Goal: Check status: Check status

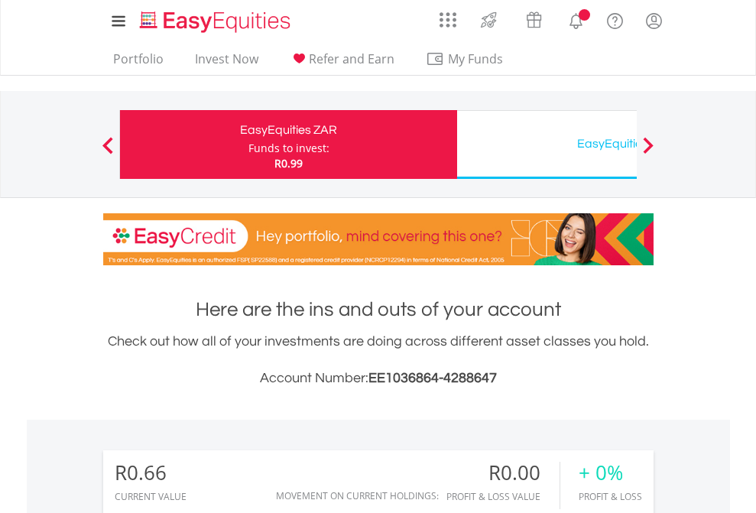
scroll to position [147, 240]
click at [248, 144] on div "Funds to invest:" at bounding box center [288, 148] width 81 height 15
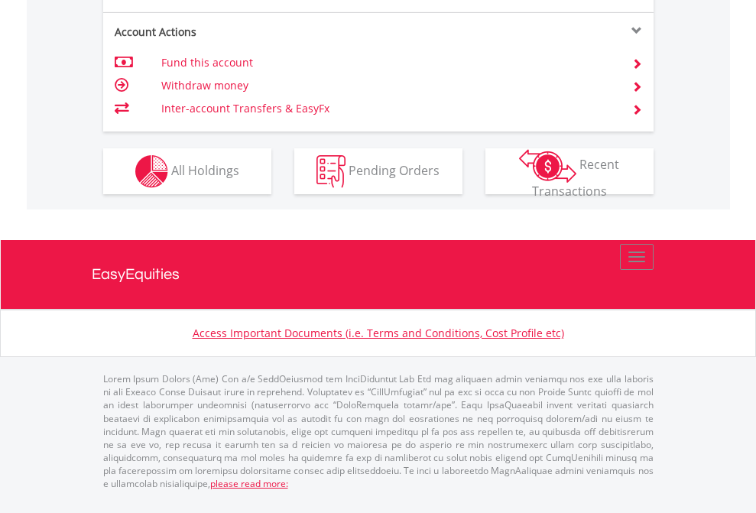
scroll to position [1435, 0]
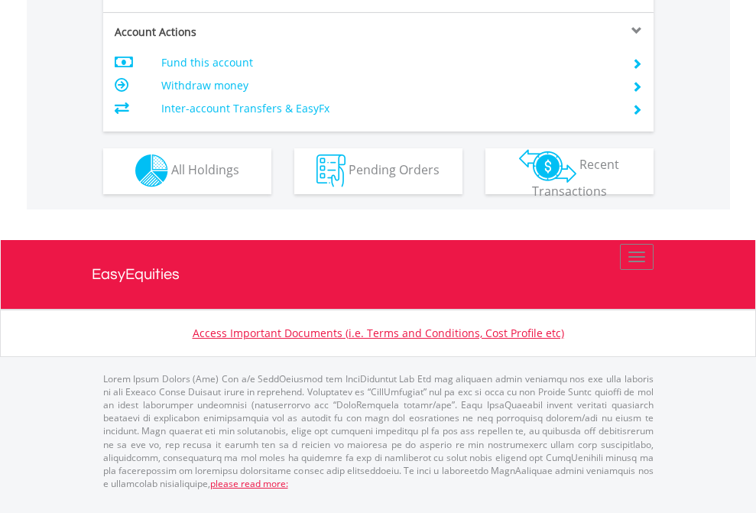
scroll to position [1430, 0]
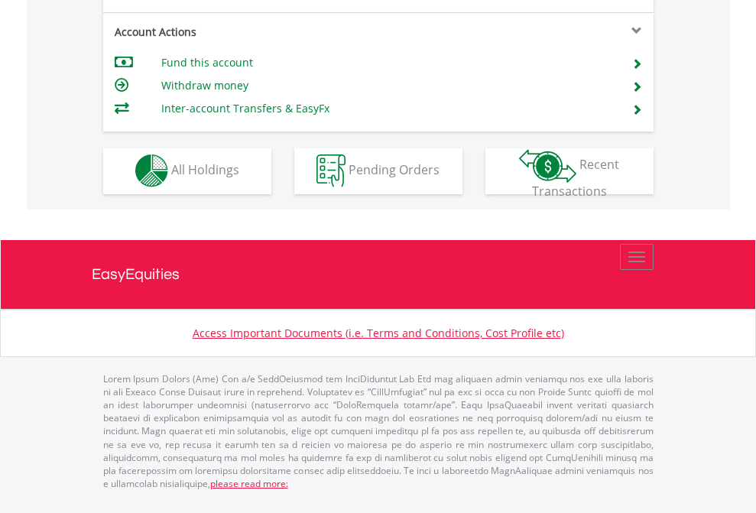
scroll to position [1430, 0]
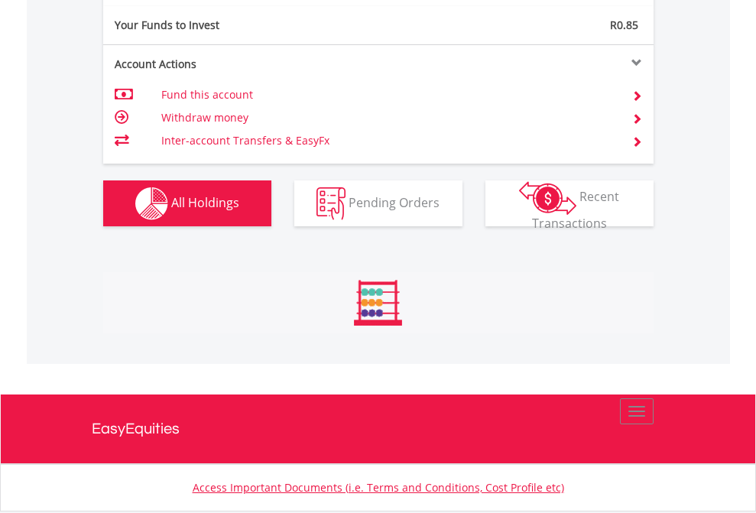
scroll to position [1519, 0]
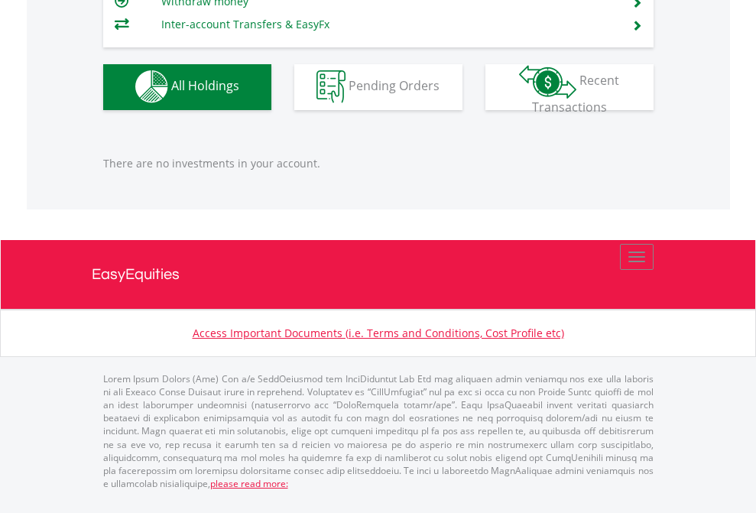
scroll to position [147, 240]
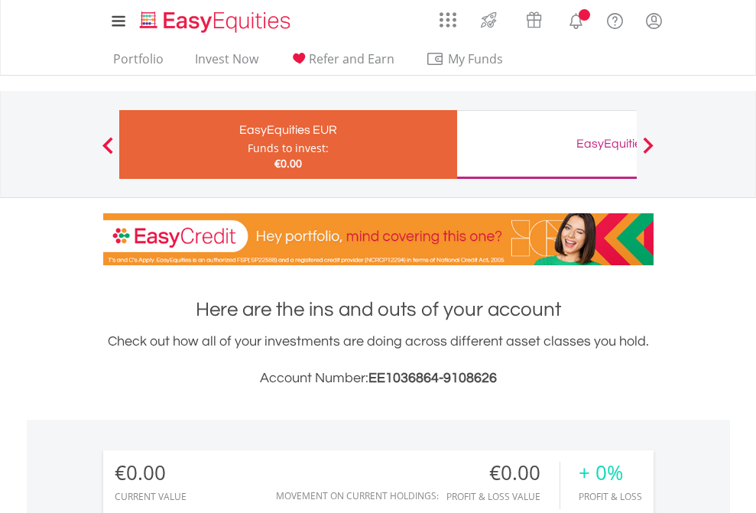
scroll to position [147, 240]
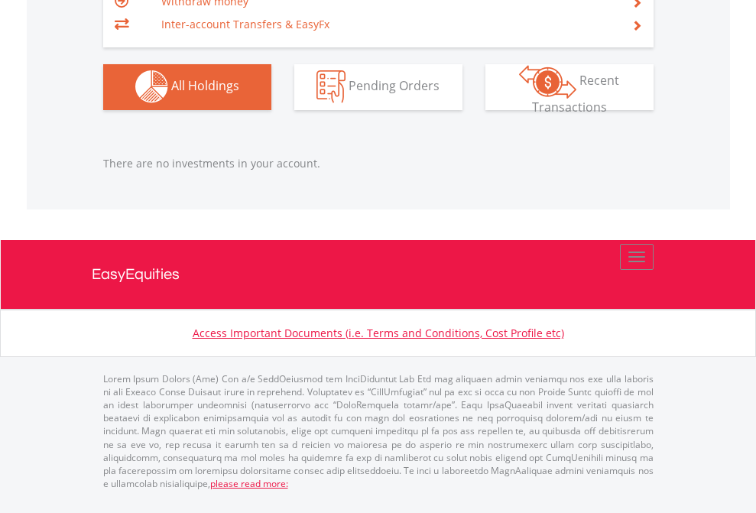
scroll to position [1514, 0]
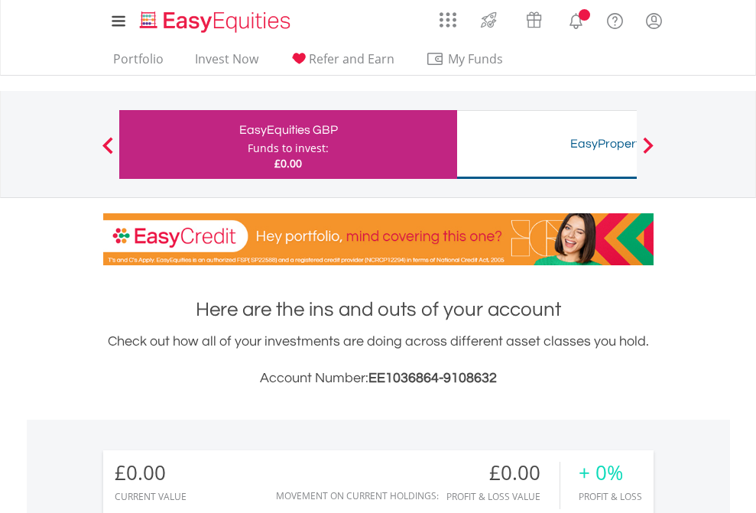
scroll to position [147, 240]
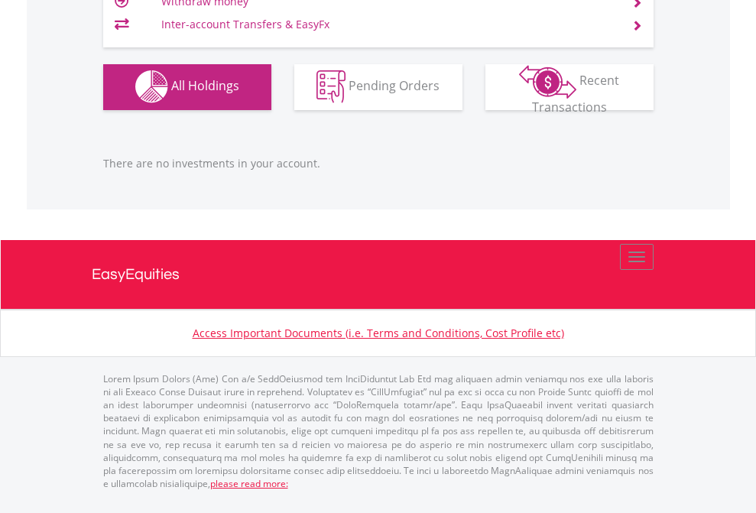
scroll to position [1514, 0]
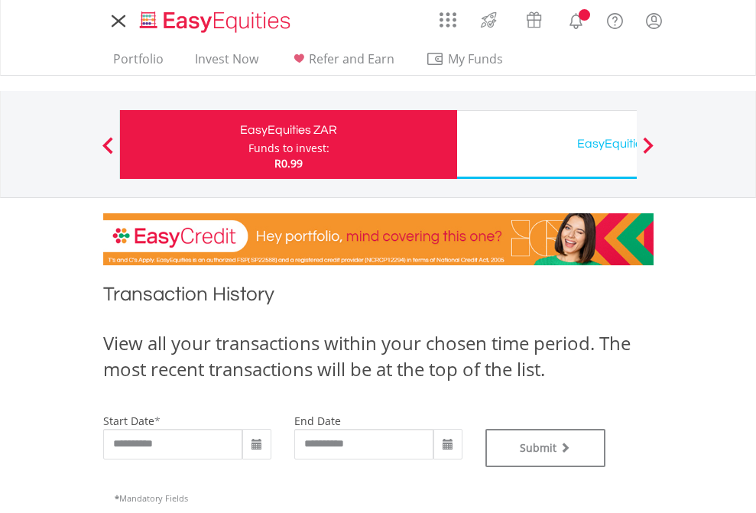
type input "**********"
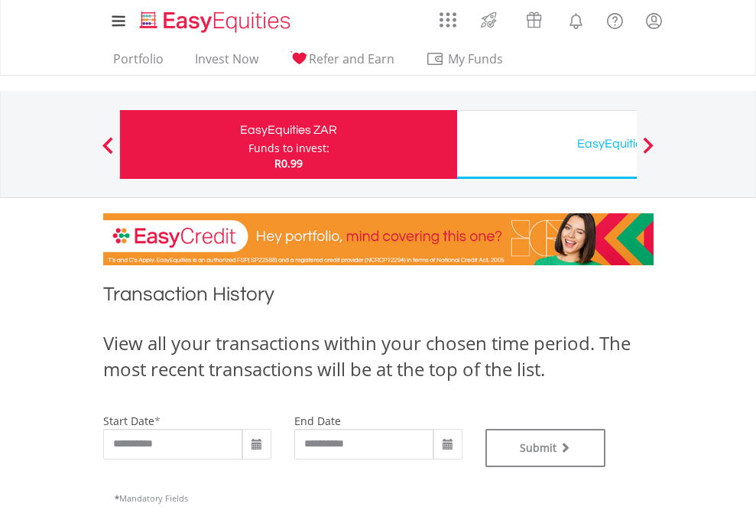
click at [547, 144] on div "EasyEquities USD" at bounding box center [625, 143] width 319 height 21
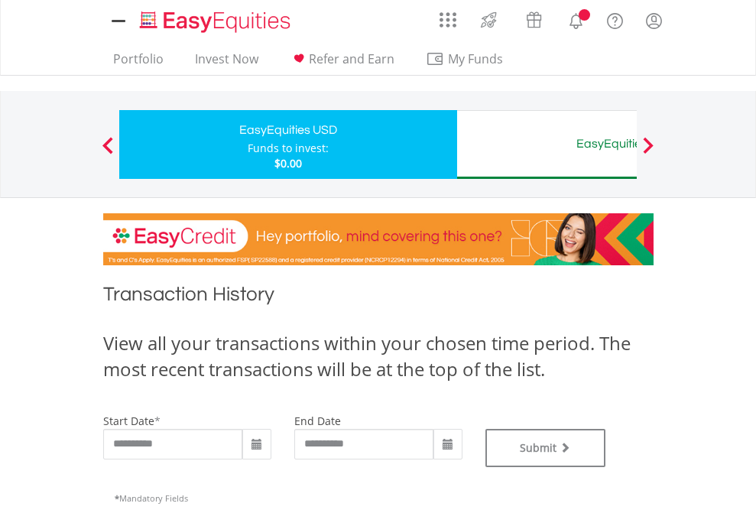
type input "**********"
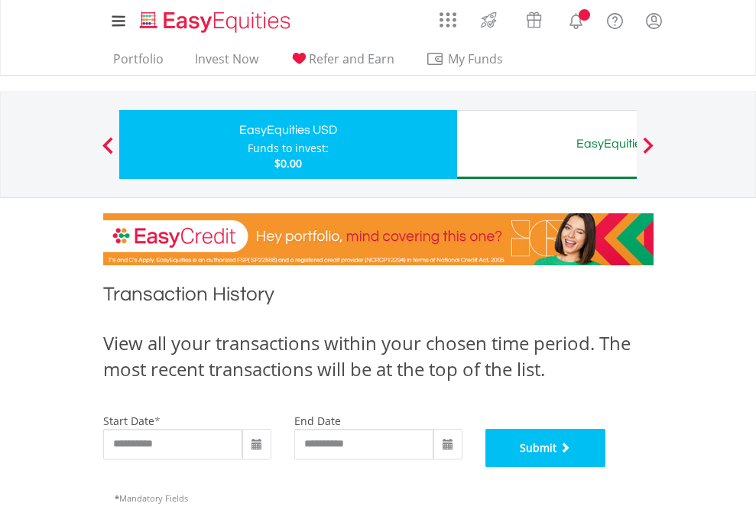
click at [606, 467] on button "Submit" at bounding box center [545, 448] width 121 height 38
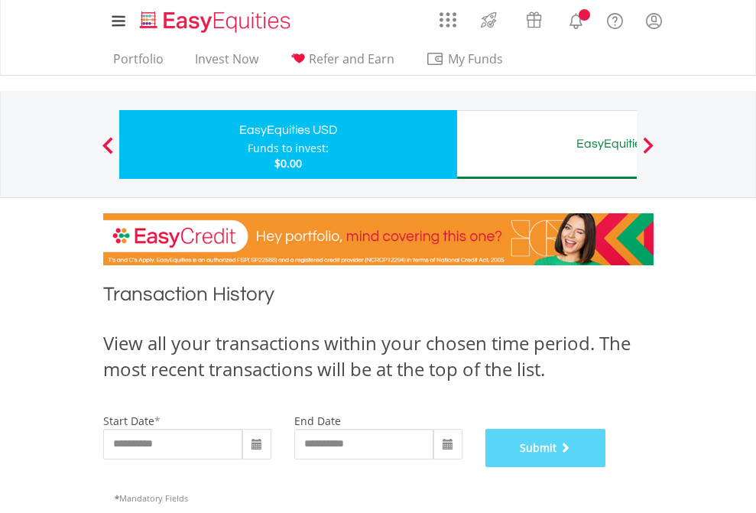
scroll to position [620, 0]
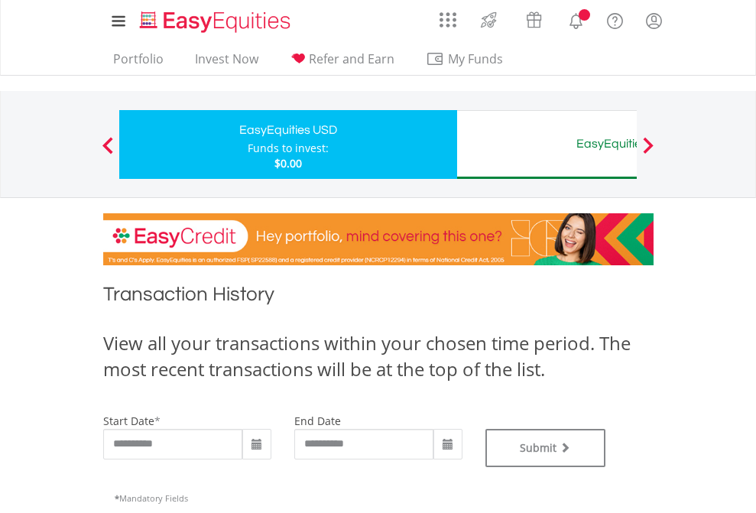
click at [547, 144] on div "EasyEquities AUD" at bounding box center [625, 143] width 319 height 21
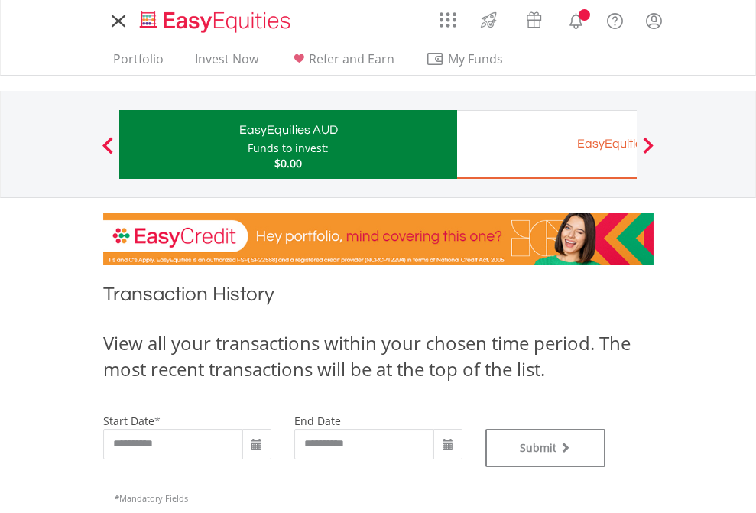
type input "**********"
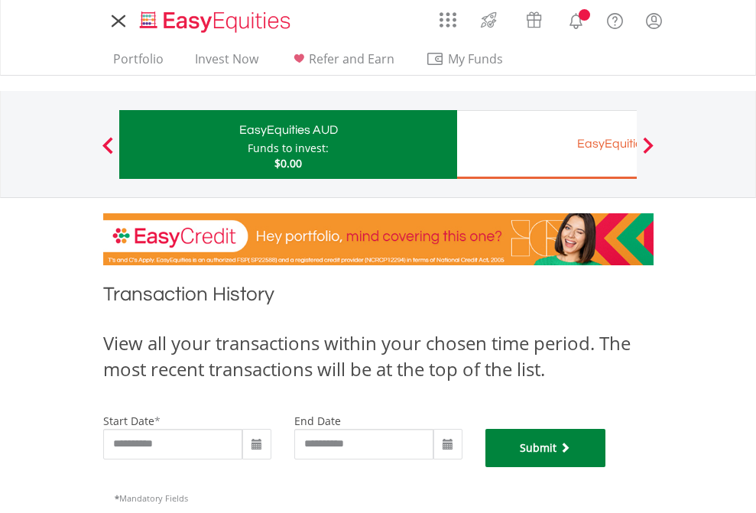
click at [606, 467] on button "Submit" at bounding box center [545, 448] width 121 height 38
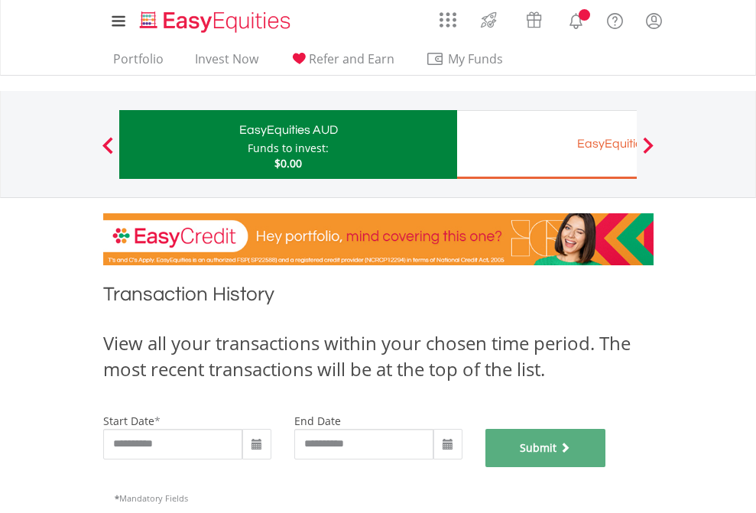
scroll to position [620, 0]
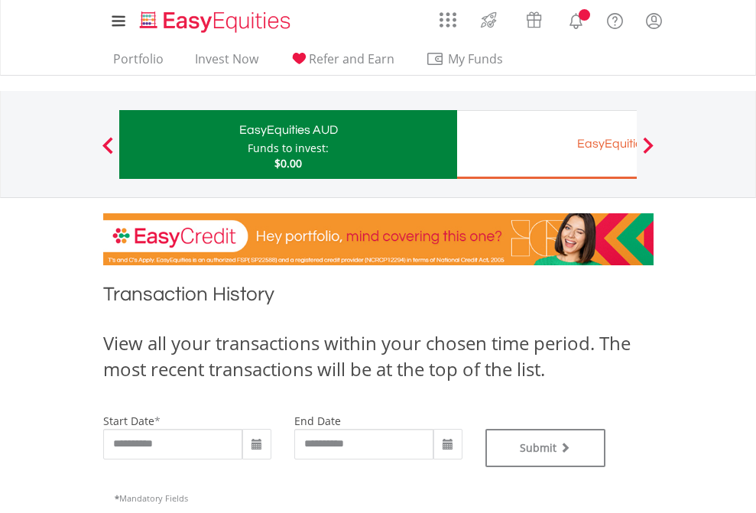
click at [547, 144] on div "EasyEquities EUR" at bounding box center [625, 143] width 319 height 21
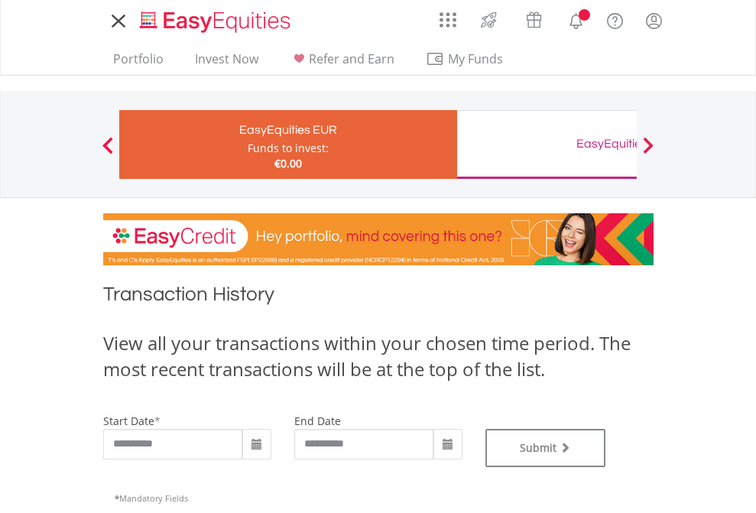
type input "**********"
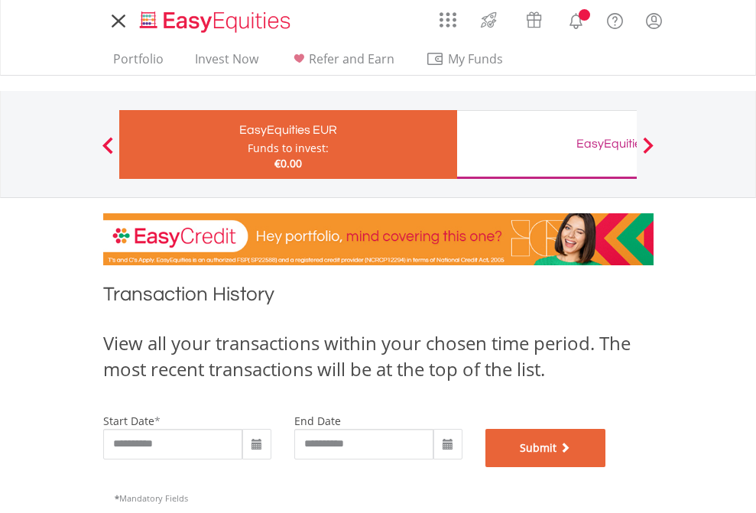
click at [606, 467] on button "Submit" at bounding box center [545, 448] width 121 height 38
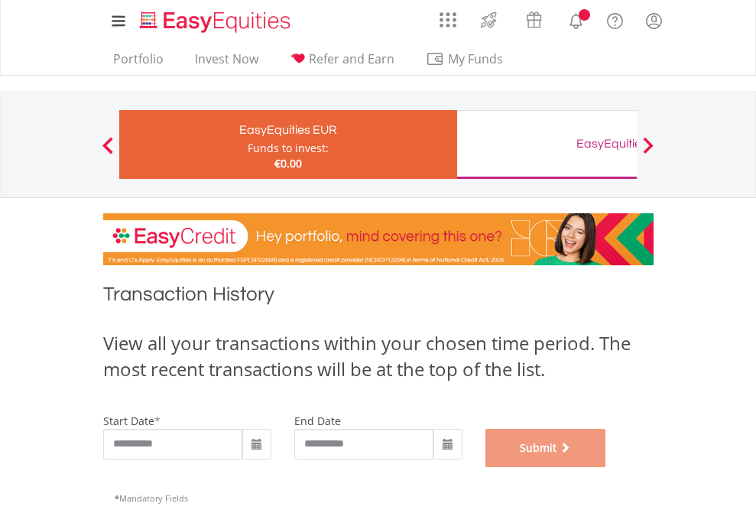
scroll to position [620, 0]
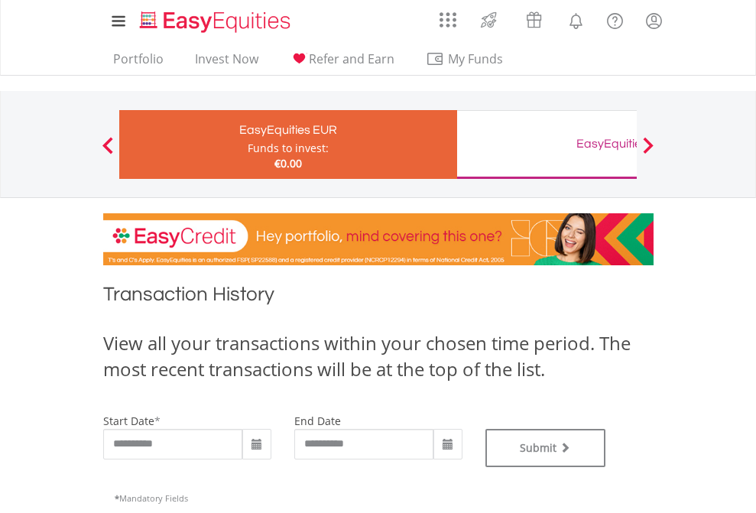
click at [547, 144] on div "EasyEquities GBP" at bounding box center [625, 143] width 319 height 21
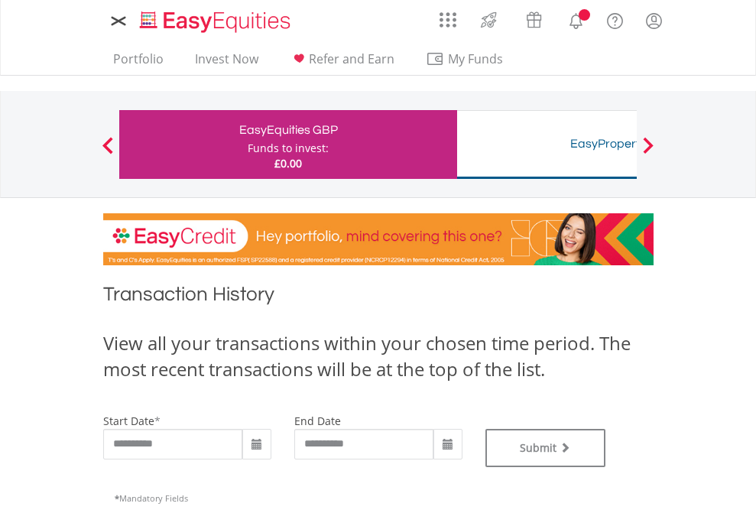
type input "**********"
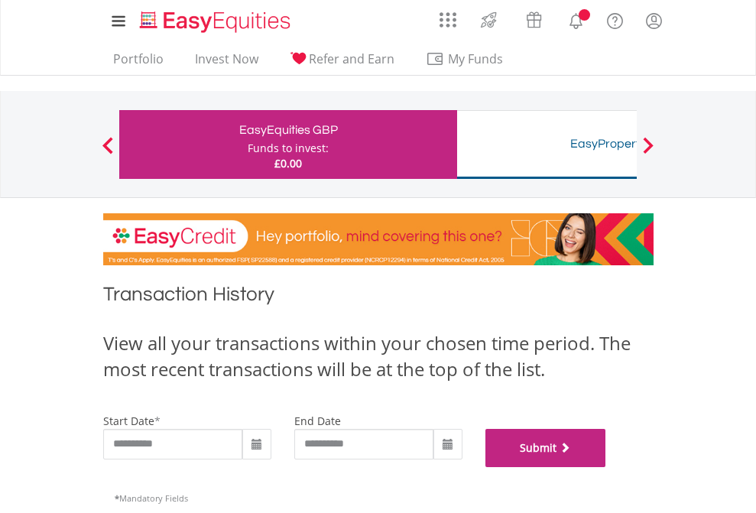
click at [606, 467] on button "Submit" at bounding box center [545, 448] width 121 height 38
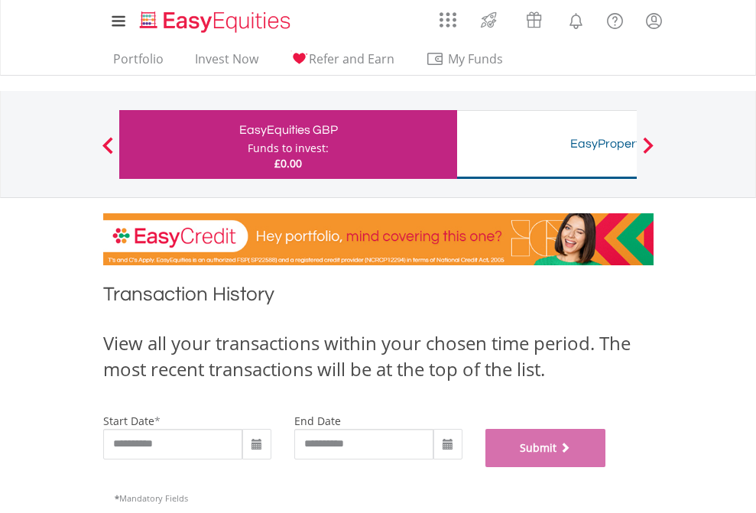
scroll to position [620, 0]
